Goal: Information Seeking & Learning: Learn about a topic

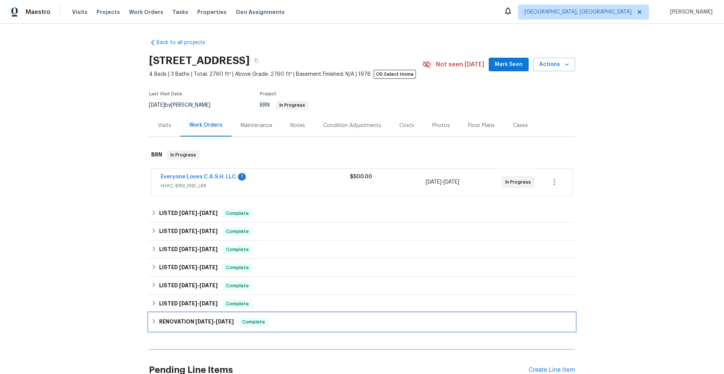
click at [191, 321] on h6 "RENOVATION [DATE] - [DATE]" at bounding box center [196, 321] width 75 height 9
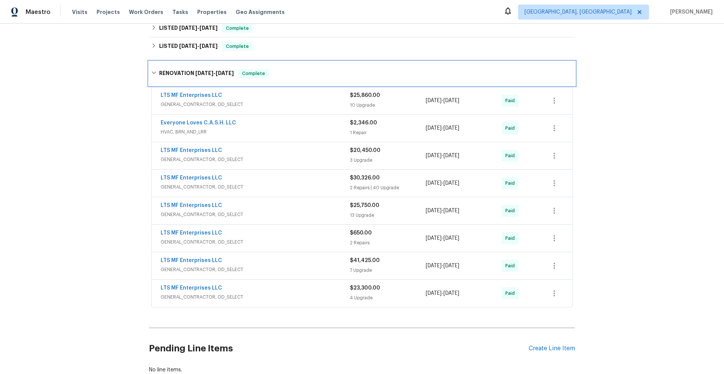
scroll to position [273, 0]
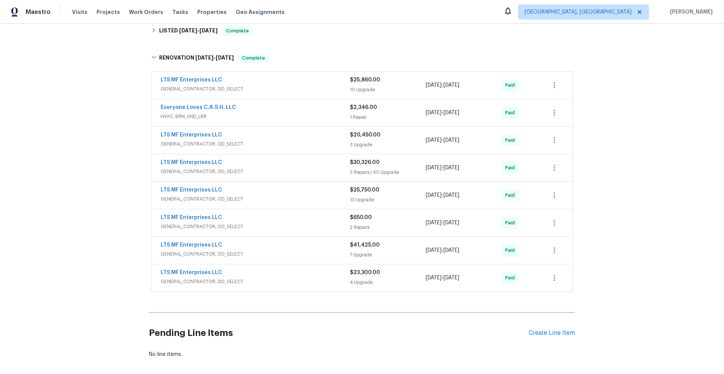
click at [262, 276] on div "LTS MF Enterprises LLC" at bounding box center [255, 273] width 189 height 9
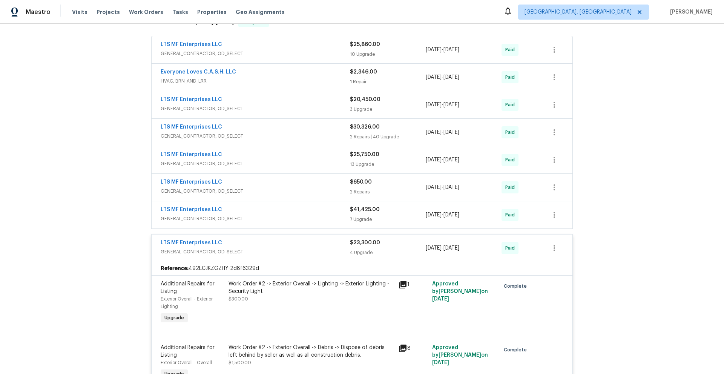
scroll to position [298, 0]
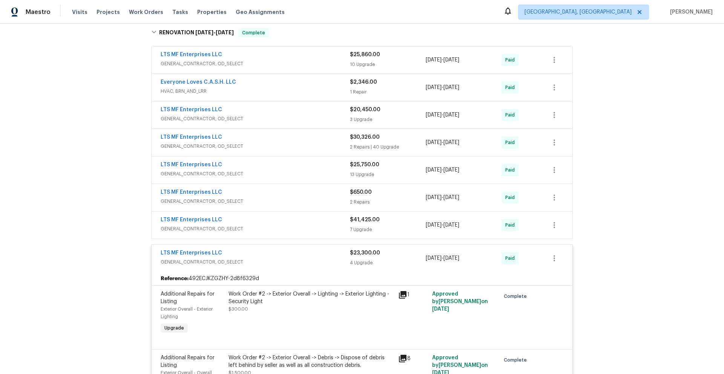
click at [284, 225] on span "GENERAL_CONTRACTOR, OD_SELECT" at bounding box center [255, 229] width 189 height 8
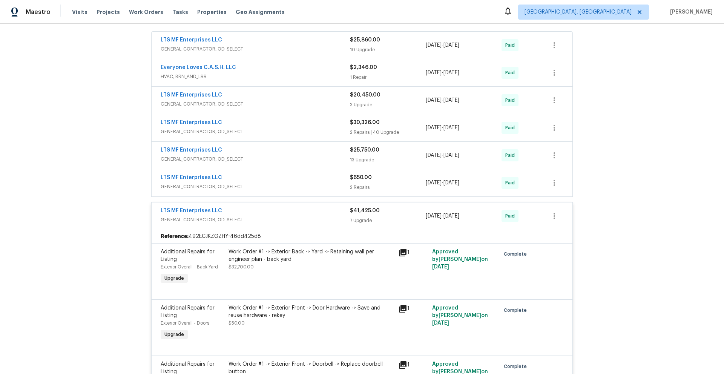
scroll to position [308, 0]
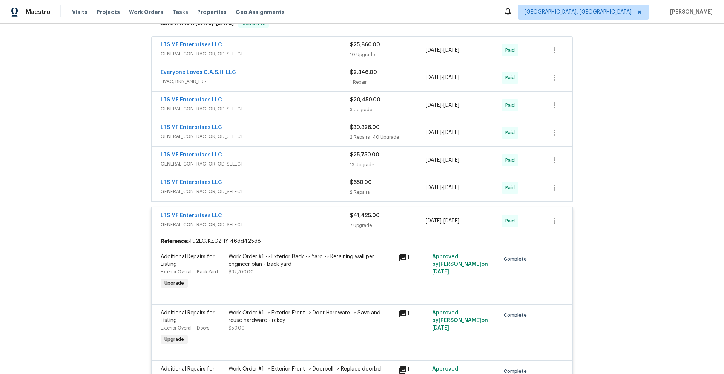
click at [262, 157] on div "LTS MF Enterprises LLC" at bounding box center [255, 155] width 189 height 9
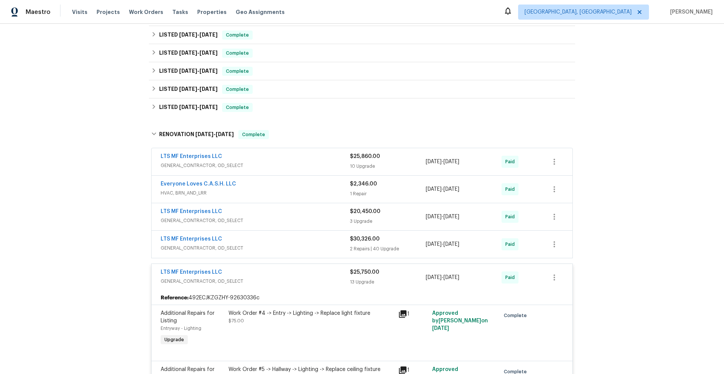
scroll to position [204, 0]
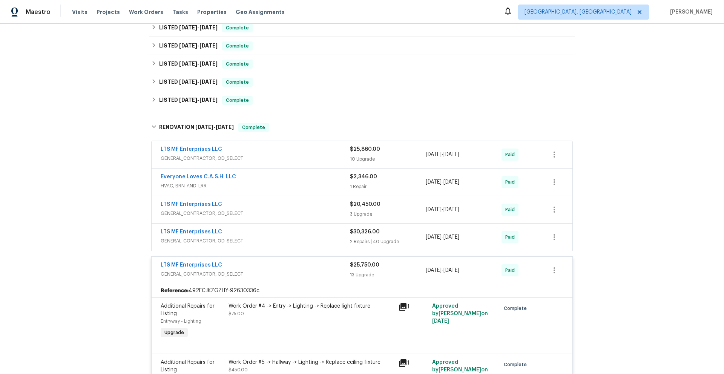
click at [268, 240] on span "GENERAL_CONTRACTOR, OD_SELECT" at bounding box center [255, 241] width 189 height 8
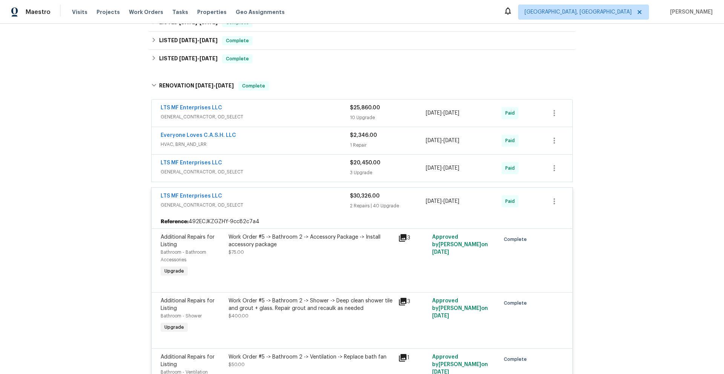
scroll to position [240, 0]
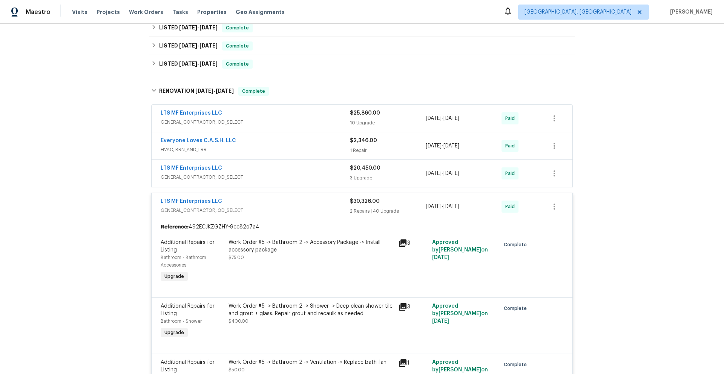
click at [252, 173] on span "GENERAL_CONTRACTOR, OD_SELECT" at bounding box center [255, 177] width 189 height 8
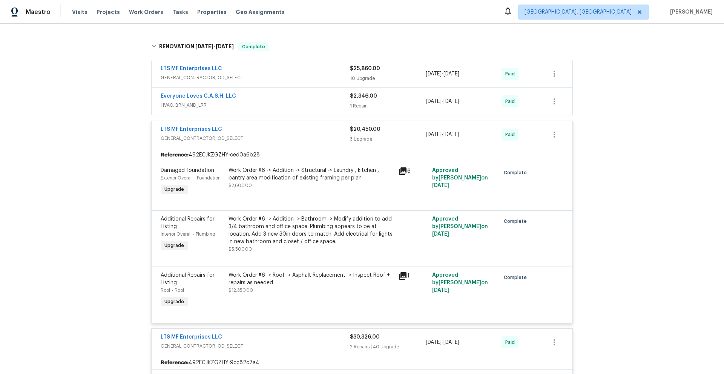
scroll to position [213, 0]
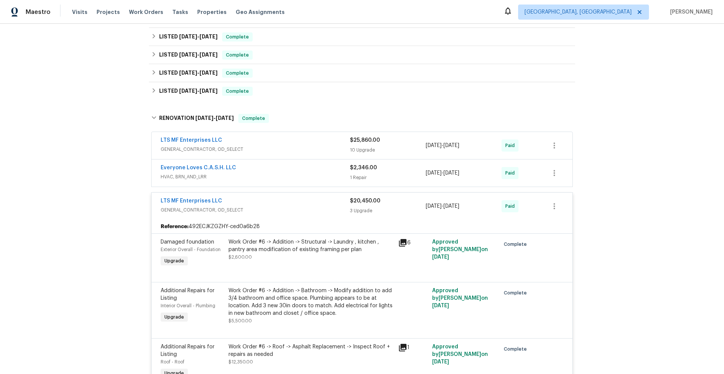
click at [240, 170] on div "Everyone Loves C.A.S.H. LLC" at bounding box center [255, 168] width 189 height 9
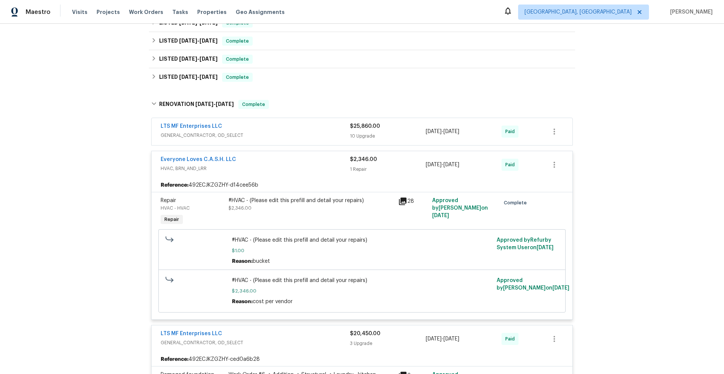
scroll to position [227, 0]
click at [400, 199] on icon at bounding box center [403, 201] width 8 height 8
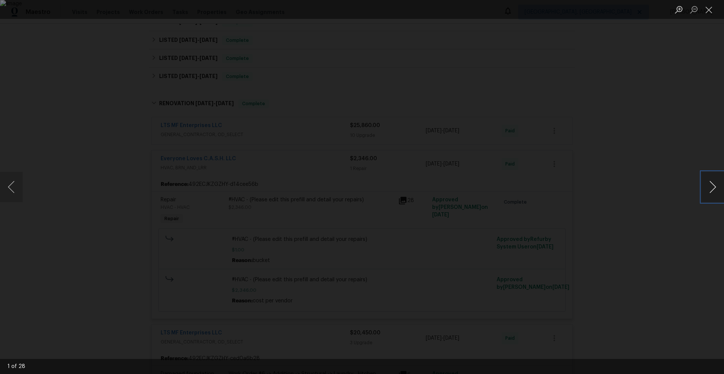
click at [714, 187] on button "Next image" at bounding box center [712, 187] width 23 height 30
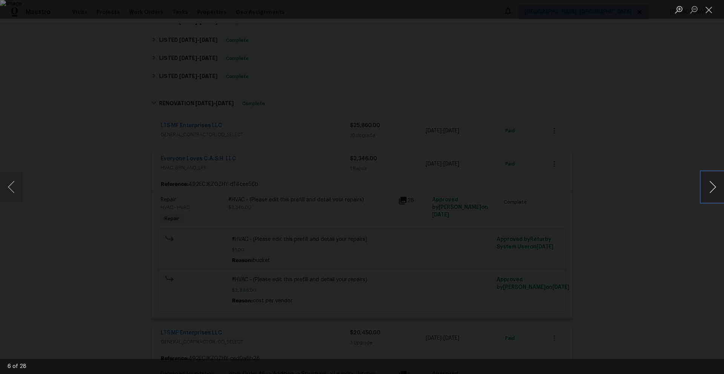
click at [714, 187] on button "Next image" at bounding box center [712, 187] width 23 height 30
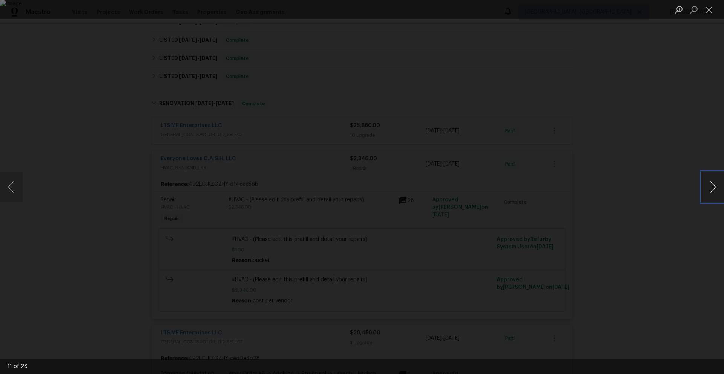
click at [714, 187] on button "Next image" at bounding box center [712, 187] width 23 height 30
click at [714, 188] on button "Next image" at bounding box center [712, 187] width 23 height 30
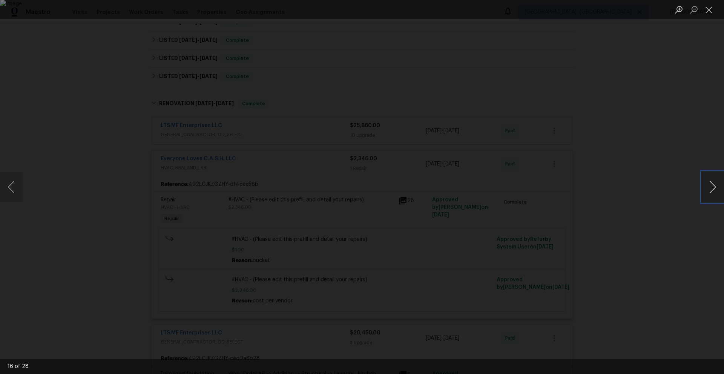
click at [714, 188] on button "Next image" at bounding box center [712, 187] width 23 height 30
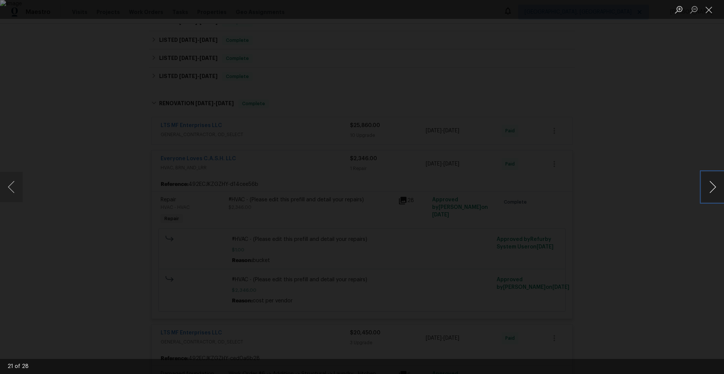
click at [714, 188] on button "Next image" at bounding box center [712, 187] width 23 height 30
click at [698, 112] on div "Lightbox" at bounding box center [362, 187] width 724 height 374
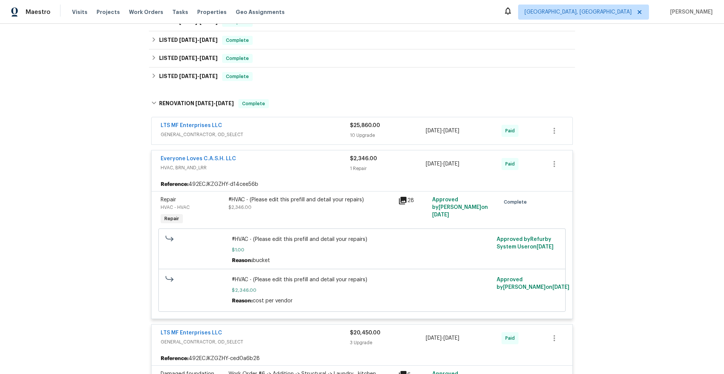
click at [283, 129] on div "LTS MF Enterprises LLC" at bounding box center [255, 126] width 189 height 9
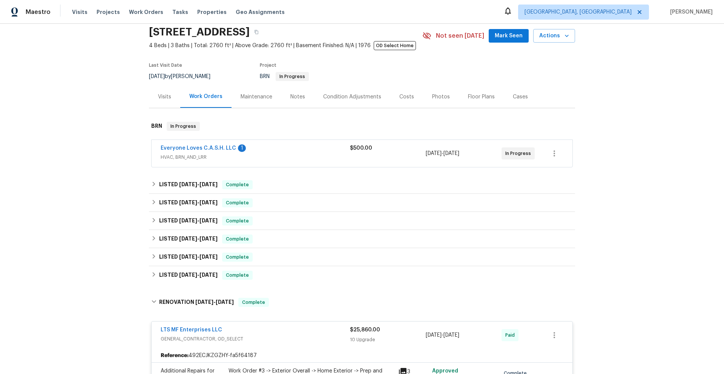
scroll to position [80, 0]
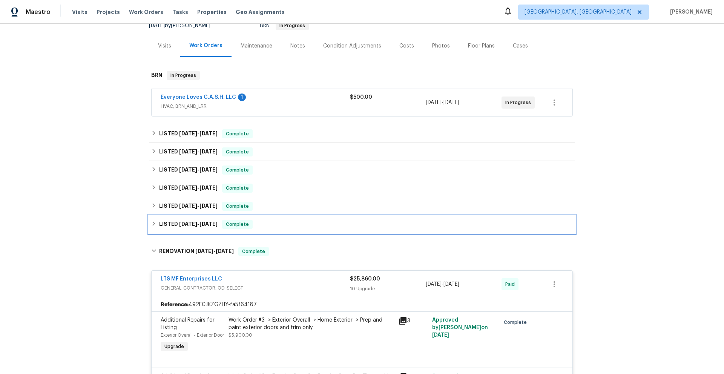
click at [185, 223] on span "[DATE]" at bounding box center [188, 223] width 18 height 5
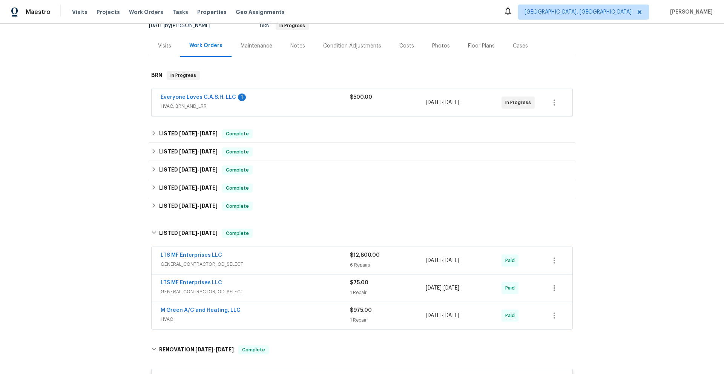
click at [251, 258] on div "LTS MF Enterprises LLC" at bounding box center [255, 255] width 189 height 9
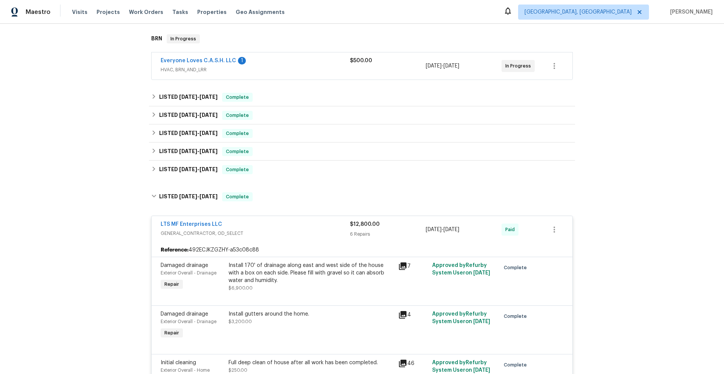
scroll to position [114, 0]
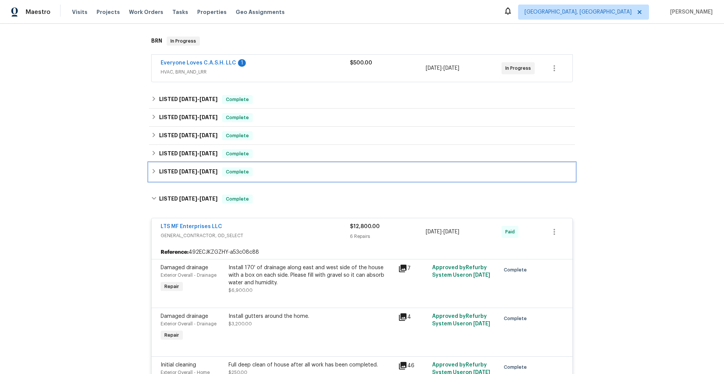
click at [179, 169] on span "[DATE]" at bounding box center [188, 171] width 18 height 5
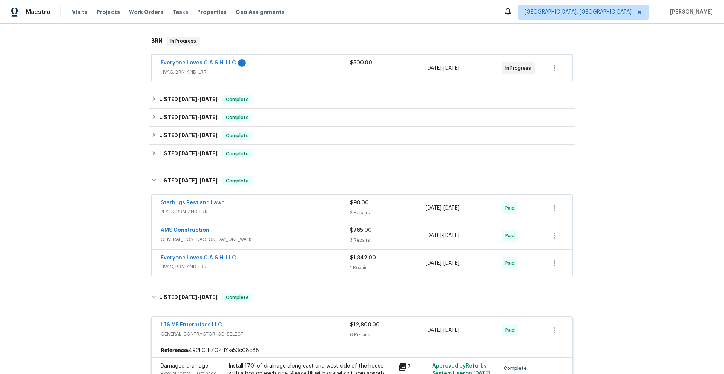
click at [253, 262] on div "Everyone Loves C.A.S.H. LLC" at bounding box center [255, 258] width 189 height 9
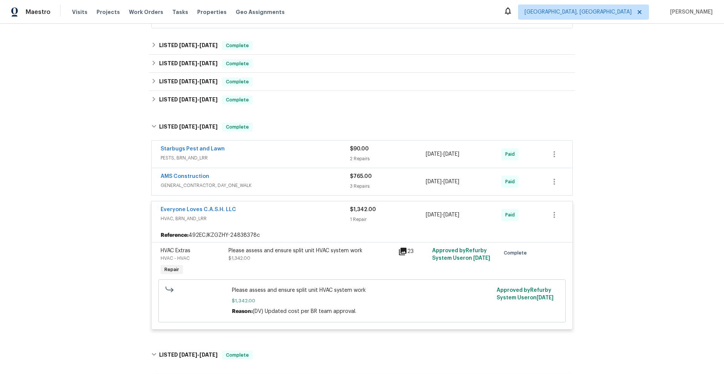
scroll to position [170, 0]
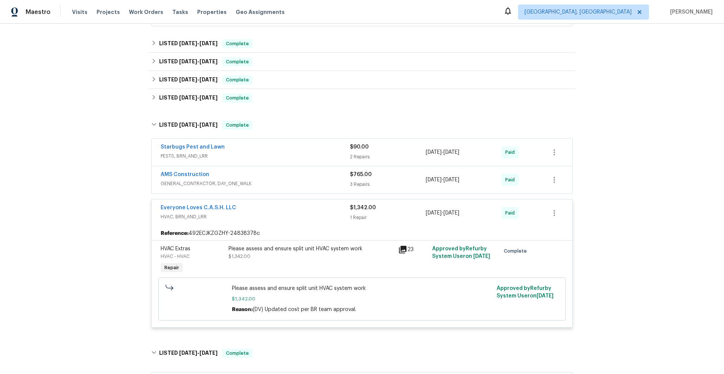
click at [399, 250] on icon at bounding box center [403, 250] width 8 height 8
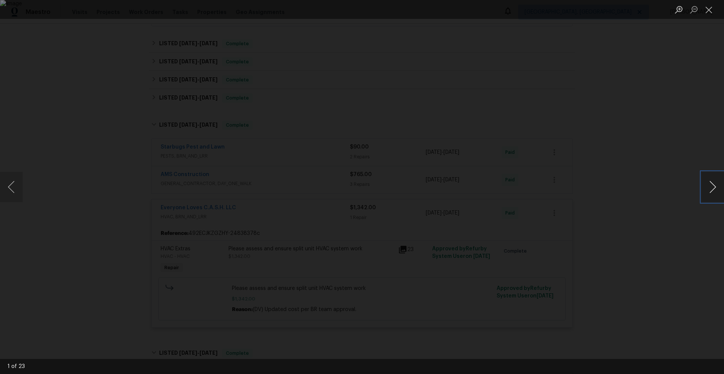
click at [712, 187] on button "Next image" at bounding box center [712, 187] width 23 height 30
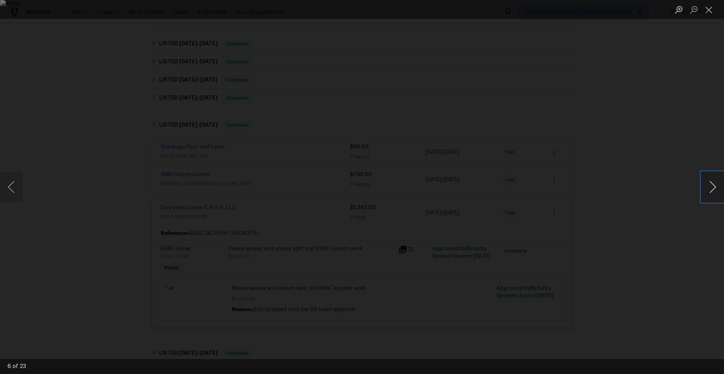
click at [712, 187] on button "Next image" at bounding box center [712, 187] width 23 height 30
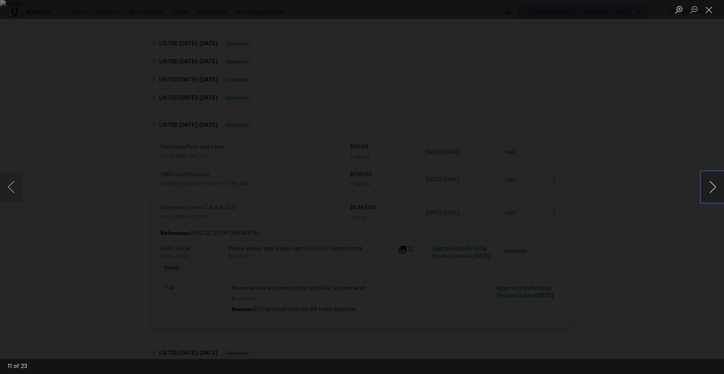
click at [712, 187] on button "Next image" at bounding box center [712, 187] width 23 height 30
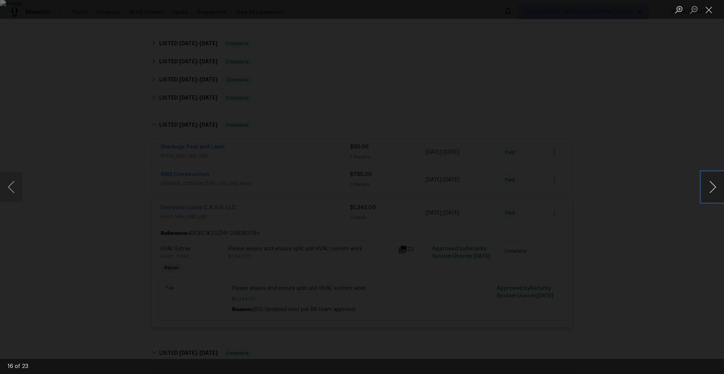
click at [712, 187] on button "Next image" at bounding box center [712, 187] width 23 height 30
click at [656, 122] on div "Lightbox" at bounding box center [362, 187] width 724 height 374
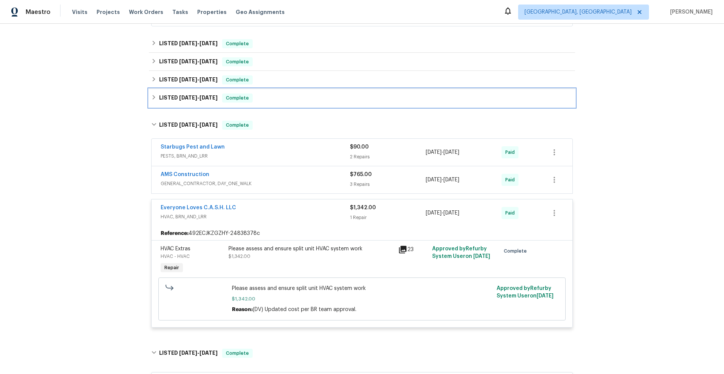
click at [179, 96] on span "[DATE]" at bounding box center [188, 97] width 18 height 5
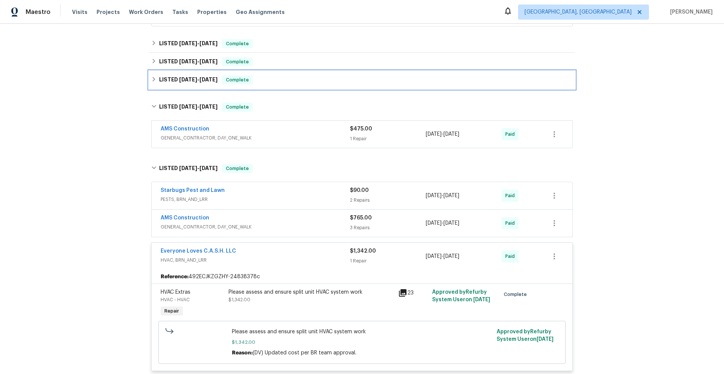
click at [193, 77] on span "[DATE]" at bounding box center [188, 79] width 18 height 5
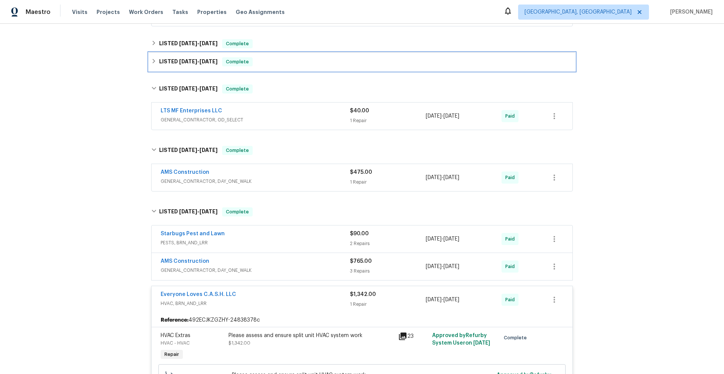
click at [198, 61] on span "[DATE] - [DATE]" at bounding box center [198, 61] width 38 height 5
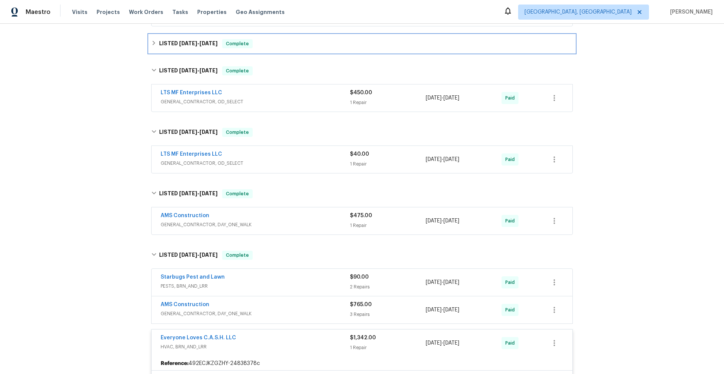
click at [181, 41] on span "[DATE]" at bounding box center [188, 43] width 18 height 5
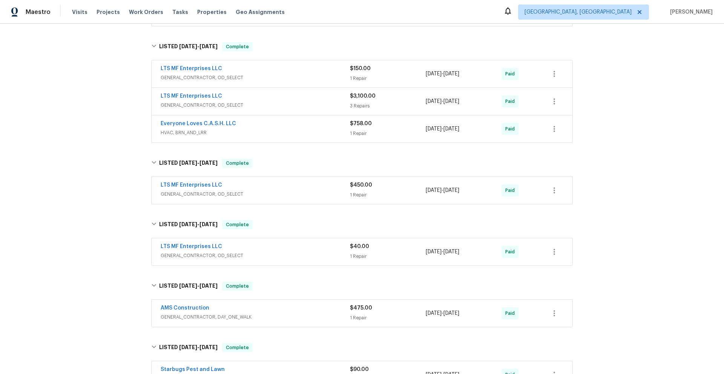
click at [274, 100] on div "LTS MF Enterprises LLC" at bounding box center [255, 96] width 189 height 9
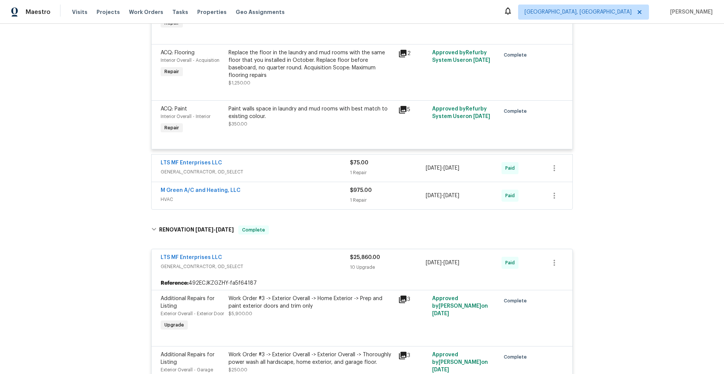
scroll to position [1357, 0]
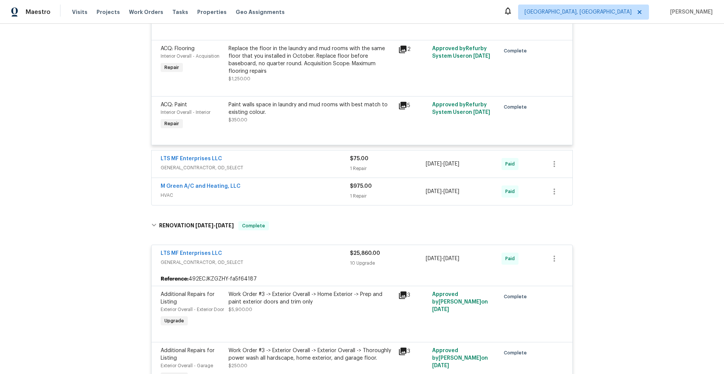
click at [292, 191] on span "HVAC" at bounding box center [255, 195] width 189 height 8
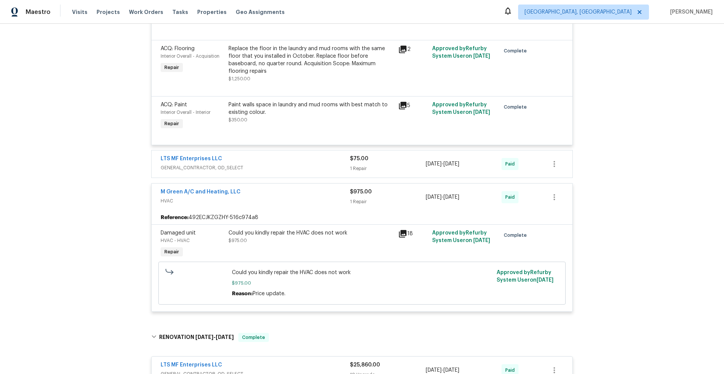
click at [400, 230] on icon at bounding box center [403, 234] width 8 height 8
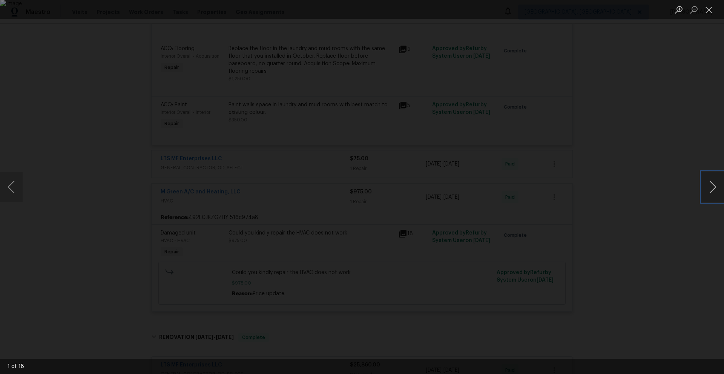
click at [714, 187] on button "Next image" at bounding box center [712, 187] width 23 height 30
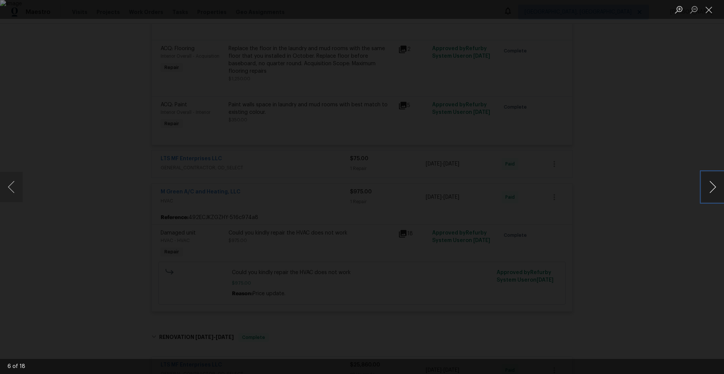
click at [714, 187] on button "Next image" at bounding box center [712, 187] width 23 height 30
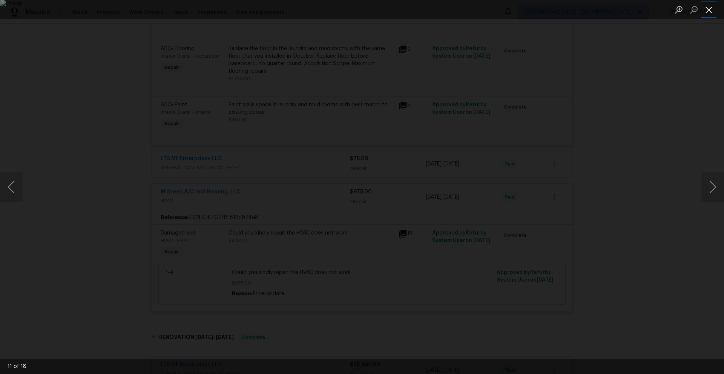
click at [708, 8] on button "Close lightbox" at bounding box center [708, 9] width 15 height 13
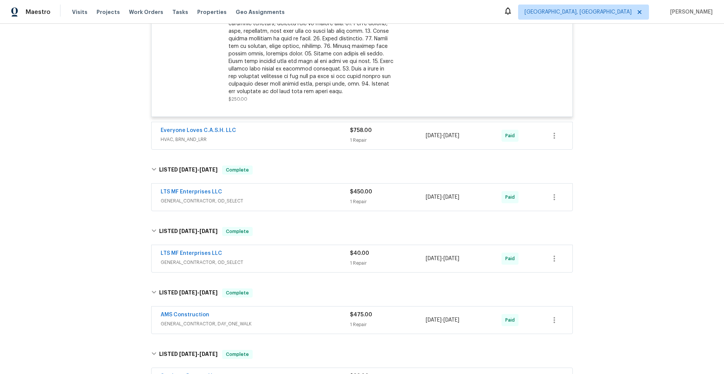
scroll to position [554, 0]
click at [327, 136] on span "HVAC, BRN_AND_LRR" at bounding box center [255, 138] width 189 height 8
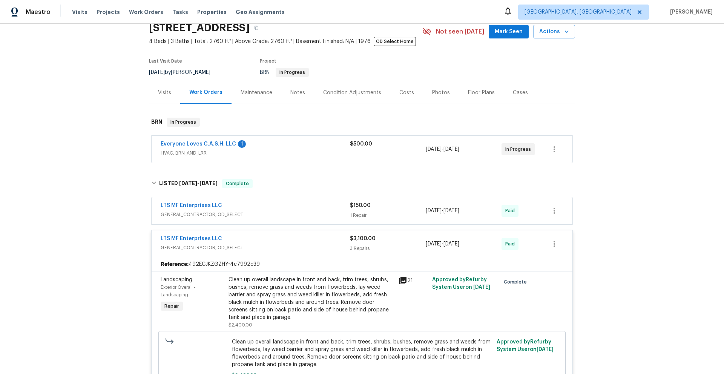
scroll to position [47, 0]
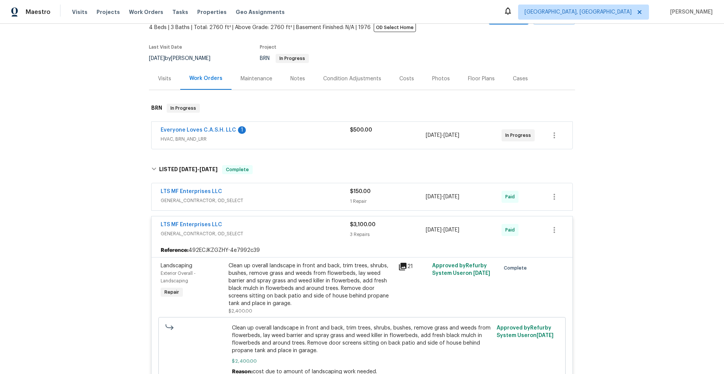
click at [309, 136] on span "HVAC, BRN_AND_LRR" at bounding box center [255, 139] width 189 height 8
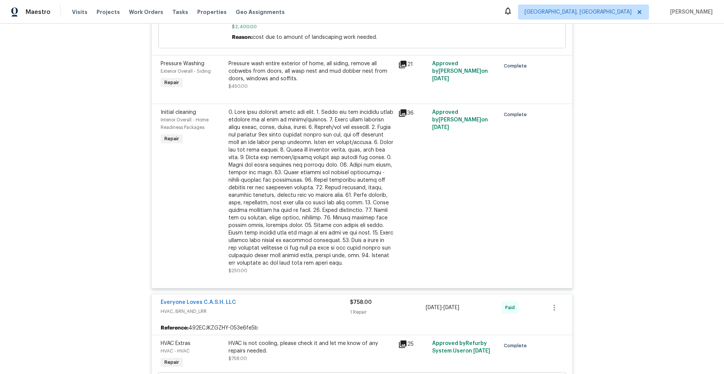
scroll to position [468, 0]
